Goal: Information Seeking & Learning: Stay updated

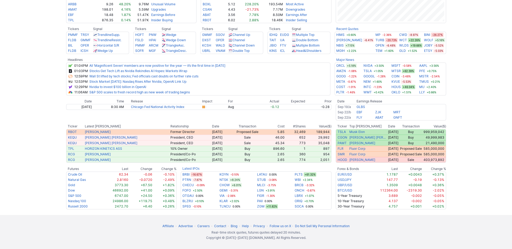
scroll to position [252, 0]
click at [146, 89] on link "Nvidia to invest $100 billion in OpenAI" at bounding box center [117, 87] width 57 height 4
